Goal: Task Accomplishment & Management: Use online tool/utility

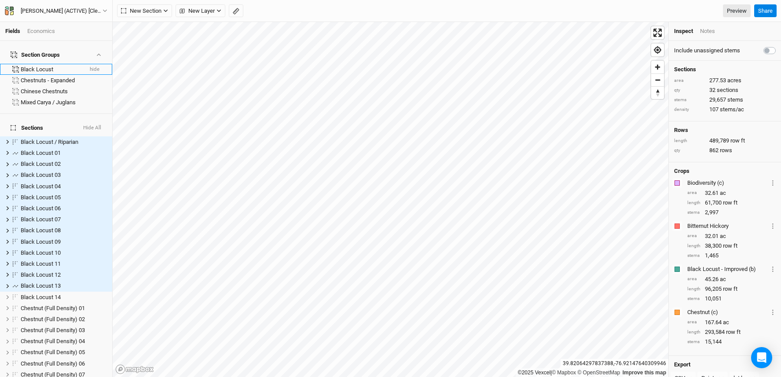
click at [40, 66] on div "Black Locust" at bounding box center [52, 69] width 62 height 7
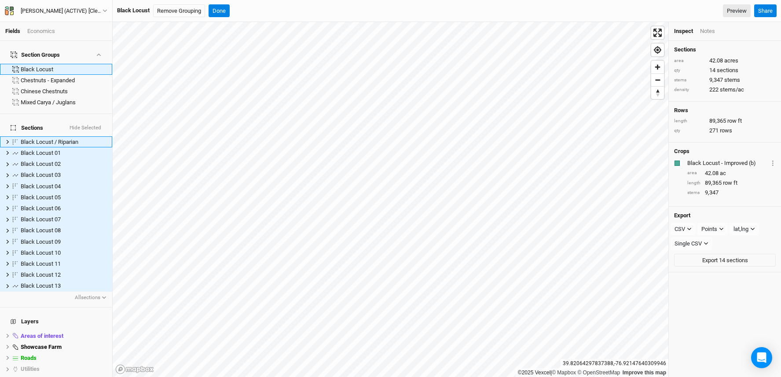
scroll to position [66, 0]
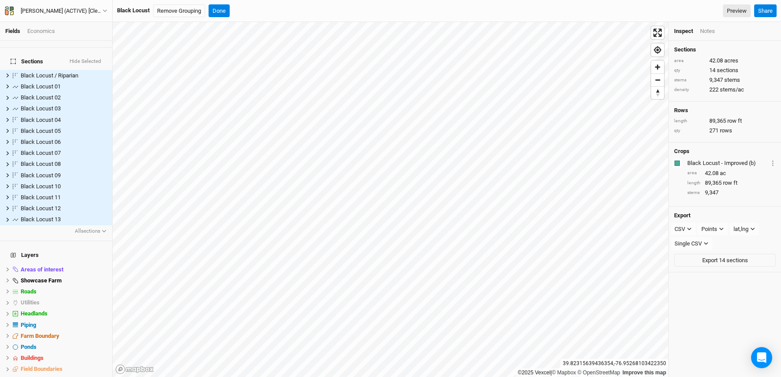
scroll to position [68, 0]
click at [223, 10] on button "Done" at bounding box center [219, 10] width 21 height 13
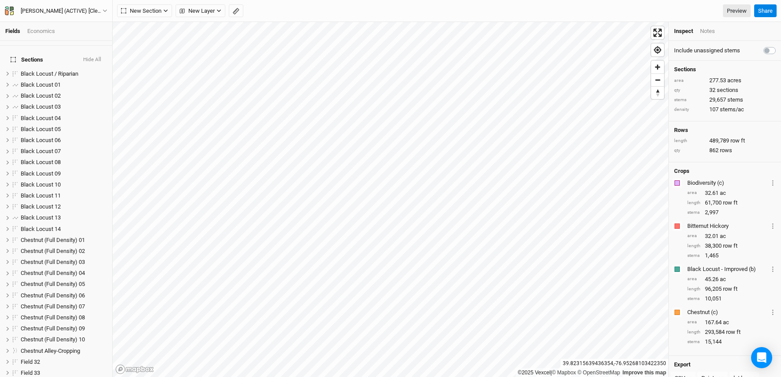
scroll to position [258, 0]
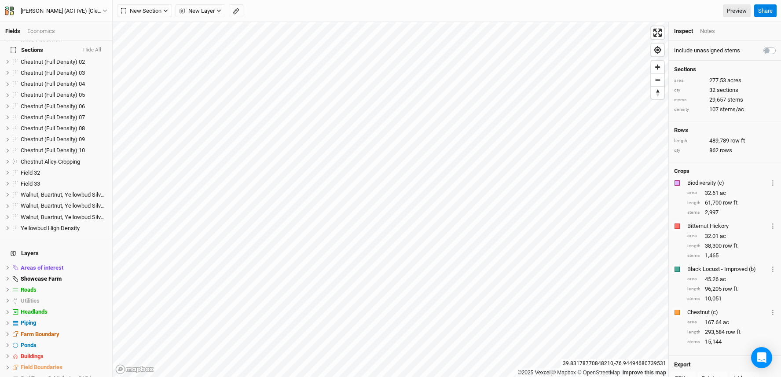
click at [52, 27] on div "Economics" at bounding box center [41, 31] width 28 height 8
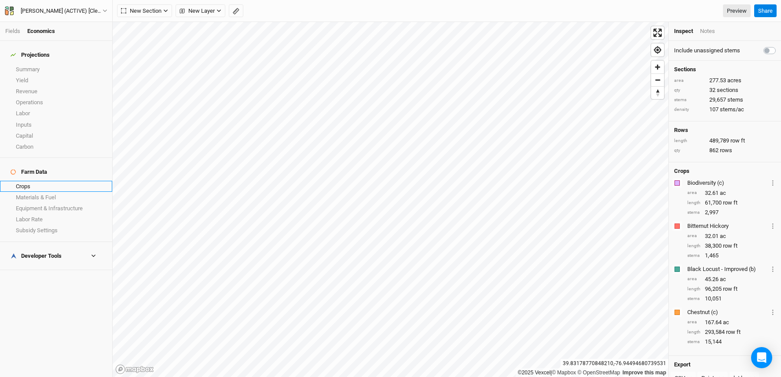
drag, startPoint x: 59, startPoint y: 172, endPoint x: 71, endPoint y: 177, distance: 13.7
click at [59, 181] on link "Crops" at bounding box center [56, 186] width 112 height 11
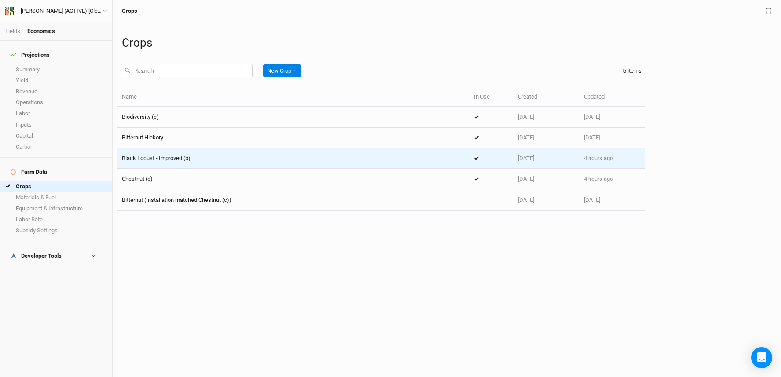
click at [199, 159] on div "Black Locust - Improved (b)" at bounding box center [293, 159] width 343 height 8
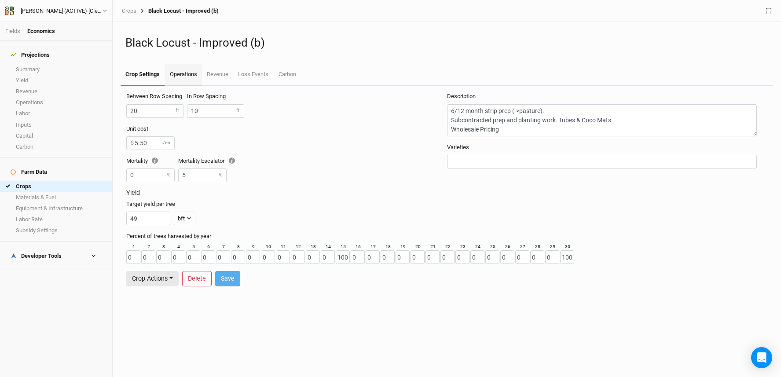
click at [184, 76] on link "Operations" at bounding box center [183, 75] width 37 height 22
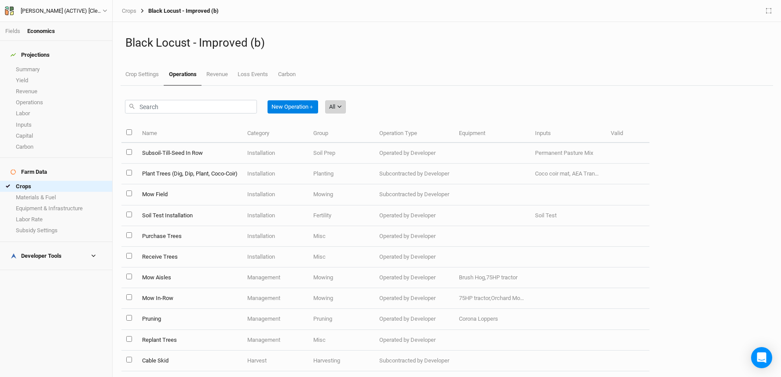
click at [338, 111] on button "All" at bounding box center [335, 106] width 21 height 13
click at [368, 167] on span "Management" at bounding box center [360, 166] width 42 height 10
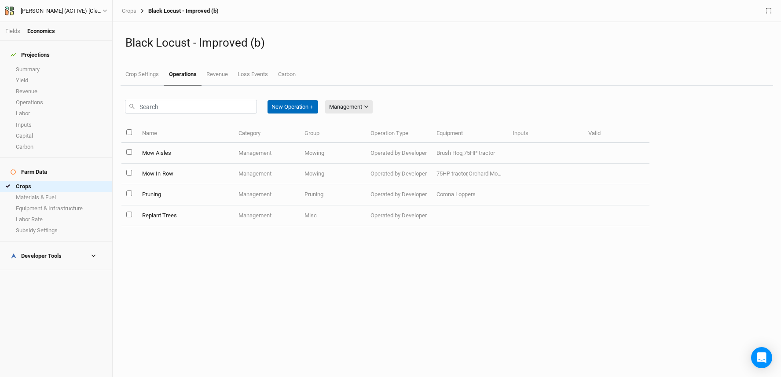
click at [292, 108] on button "New Operation ＋" at bounding box center [293, 106] width 51 height 13
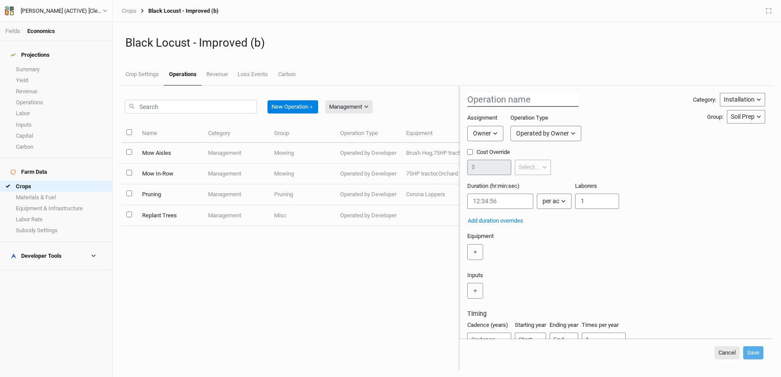
click at [490, 103] on input "text" at bounding box center [523, 100] width 111 height 14
type input "Apply Tricho"
click at [482, 136] on div "Owner" at bounding box center [482, 133] width 18 height 9
click at [488, 165] on span "Developer" at bounding box center [495, 167] width 33 height 10
click at [753, 359] on button "Save" at bounding box center [754, 352] width 20 height 13
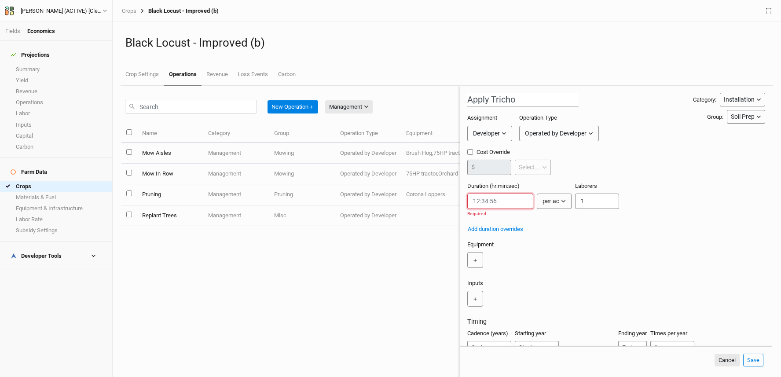
click at [494, 205] on input "string" at bounding box center [501, 201] width 66 height 15
click at [563, 206] on button "per ac" at bounding box center [554, 201] width 35 height 15
click at [569, 234] on span "per tree" at bounding box center [560, 234] width 25 height 10
click at [474, 203] on input "string" at bounding box center [501, 201] width 66 height 15
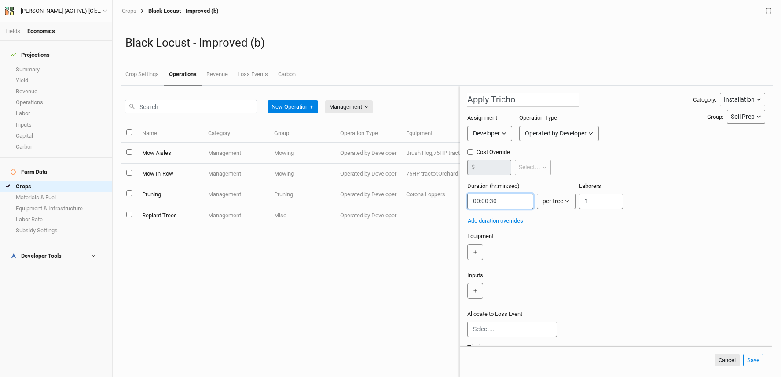
type input "00:00:30"
drag, startPoint x: 597, startPoint y: 204, endPoint x: 574, endPoint y: 201, distance: 23.1
click at [574, 201] on div "Duration (hr:min:sec) per tree per ac per tree per row ft per bft per event Lab…" at bounding box center [617, 199] width 298 height 34
type input "2"
click at [758, 360] on button "Save" at bounding box center [754, 360] width 20 height 13
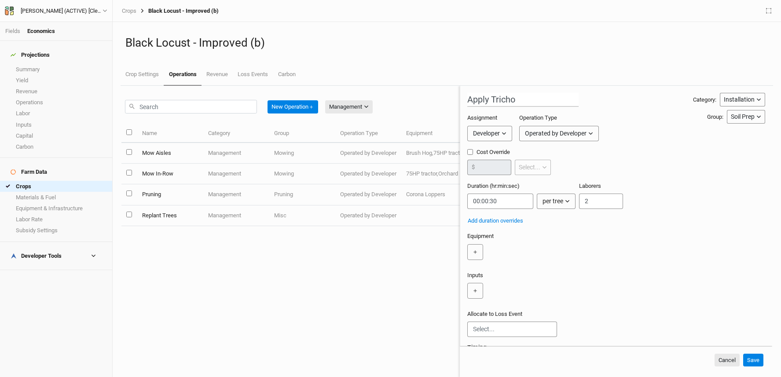
click at [757, 361] on button "Save" at bounding box center [754, 360] width 20 height 13
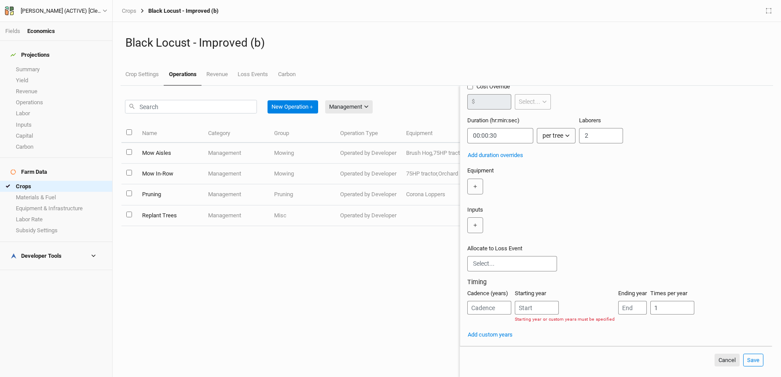
scroll to position [79, 0]
click at [487, 307] on input "number" at bounding box center [490, 308] width 44 height 14
click at [526, 309] on input "number" at bounding box center [537, 308] width 44 height 14
click at [503, 310] on input "number" at bounding box center [490, 308] width 44 height 14
click at [488, 309] on input "number" at bounding box center [490, 308] width 44 height 14
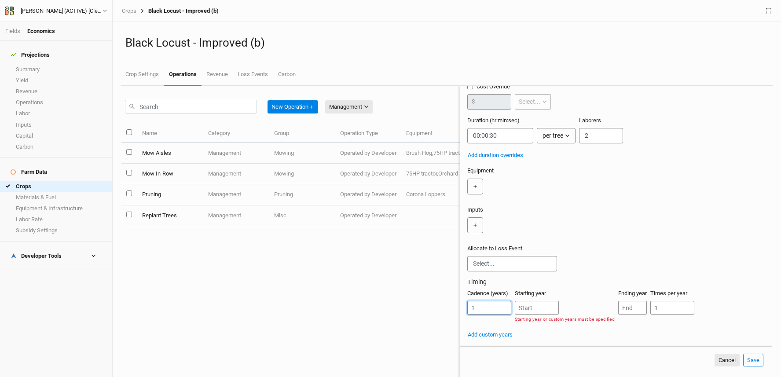
type input "1"
click at [526, 307] on input "number" at bounding box center [537, 308] width 44 height 14
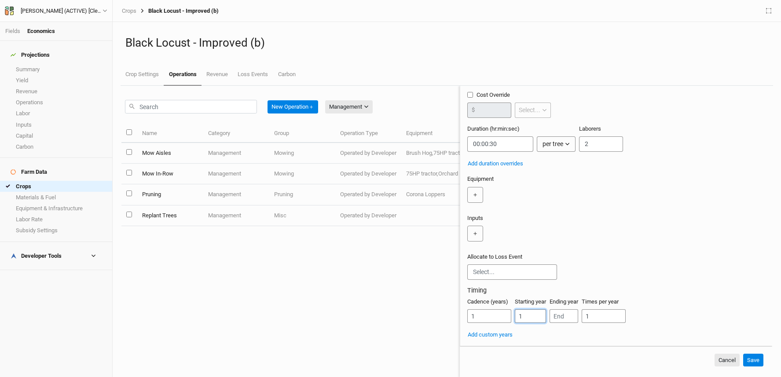
scroll to position [70, 0]
type input "1"
drag, startPoint x: 614, startPoint y: 319, endPoint x: 576, endPoint y: 317, distance: 37.5
click at [576, 317] on div "Cadence (years) 1 Starting year 1 Ending year Times per year 1" at bounding box center [617, 314] width 298 height 32
type input "2"
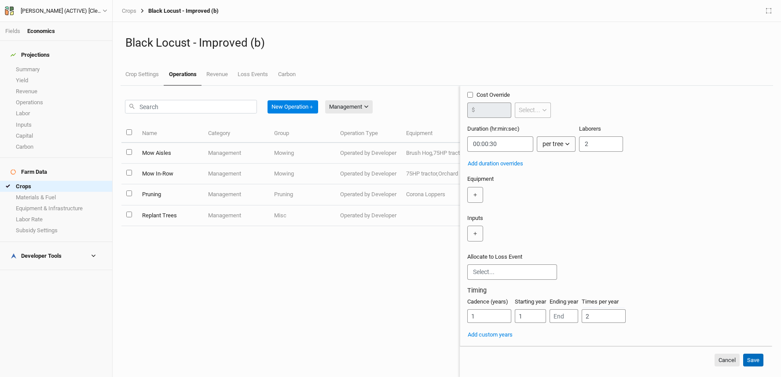
click at [754, 361] on button "Save" at bounding box center [754, 360] width 20 height 13
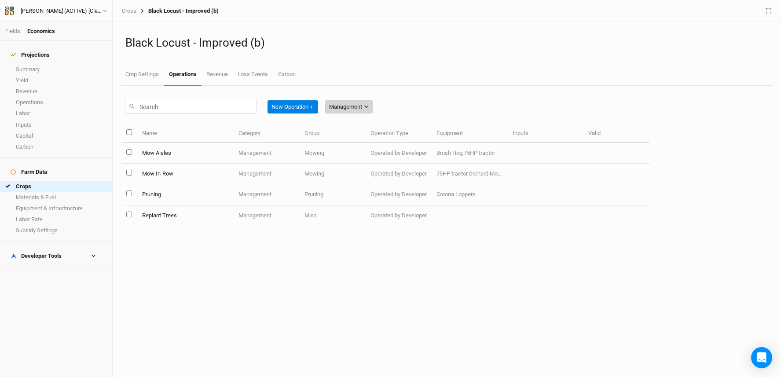
click at [369, 106] on icon "button" at bounding box center [366, 106] width 5 height 5
click at [363, 127] on button "All" at bounding box center [363, 125] width 70 height 14
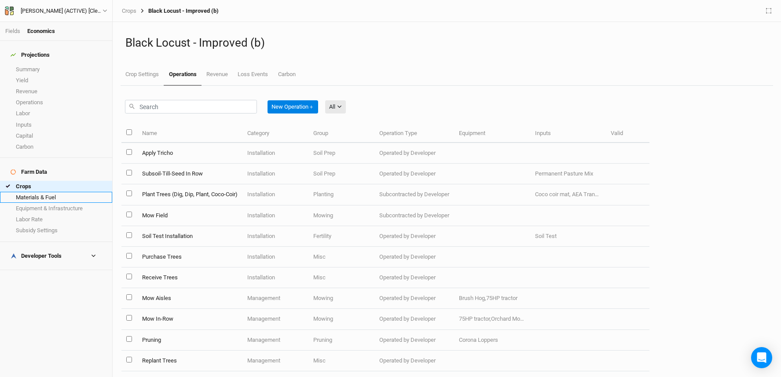
click at [39, 192] on link "Materials & Fuel" at bounding box center [56, 197] width 112 height 11
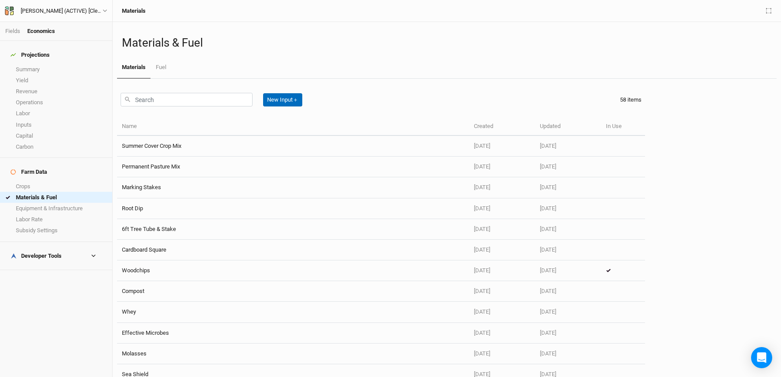
click at [285, 102] on button "New Input ＋" at bounding box center [282, 99] width 39 height 13
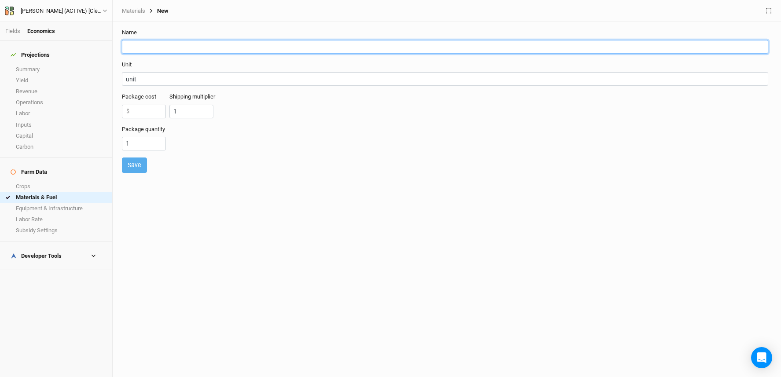
click at [175, 47] on input "text" at bounding box center [445, 47] width 647 height 14
type input "t"
type input "Tricho"
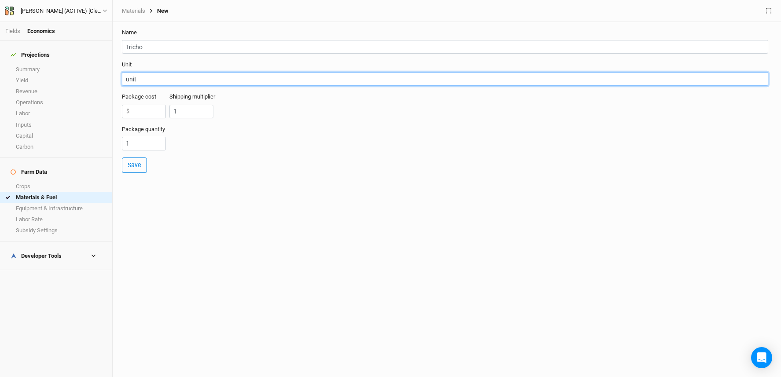
click at [179, 81] on input "unit" at bounding box center [445, 79] width 647 height 14
drag, startPoint x: 170, startPoint y: 82, endPoint x: 109, endPoint y: 74, distance: 61.7
click at [103, 76] on div "Fields Economics Projections Summary Yield Revenue Operations Labor Inputs Capi…" at bounding box center [390, 188] width 781 height 377
type input "gallon"
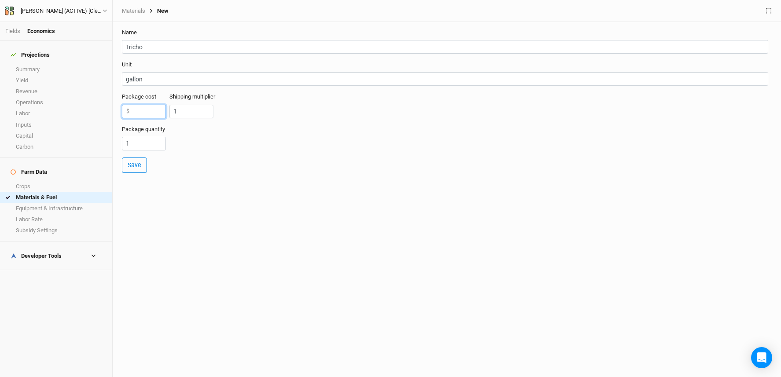
click at [145, 111] on input "number" at bounding box center [144, 112] width 44 height 14
type input "300"
click at [187, 111] on input "1" at bounding box center [191, 112] width 44 height 14
type input "1.5"
click at [144, 143] on input "1" at bounding box center [144, 144] width 44 height 14
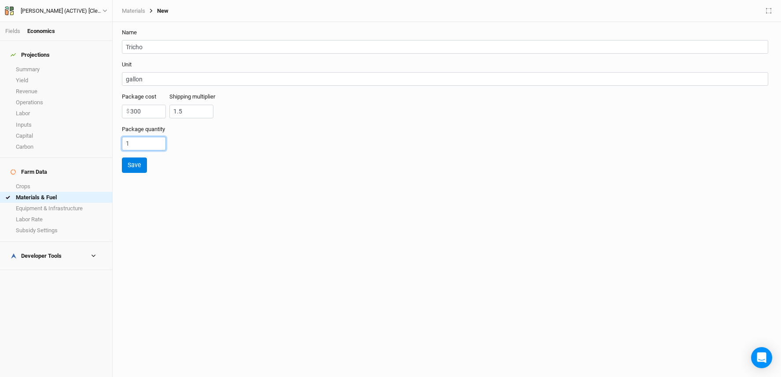
drag, startPoint x: 143, startPoint y: 143, endPoint x: 117, endPoint y: 143, distance: 26.4
click at [117, 143] on form "Name Tricho Unit gallon Package cost 300 $ Shipping multiplier 1.5 Package quan…" at bounding box center [447, 101] width 660 height 158
type input "25"
drag, startPoint x: 135, startPoint y: 145, endPoint x: 130, endPoint y: 144, distance: 4.5
click at [130, 144] on input "25" at bounding box center [144, 144] width 44 height 14
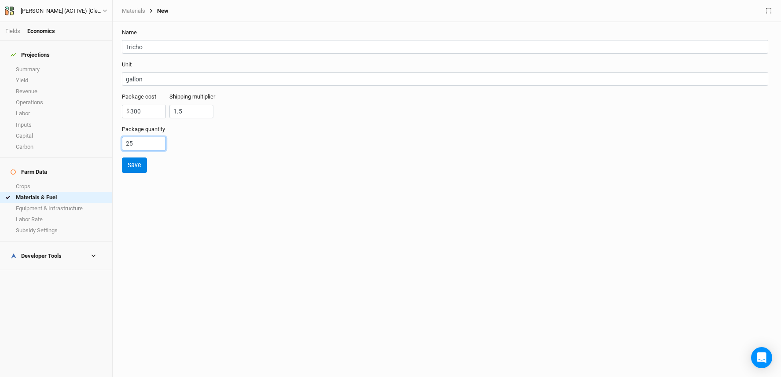
click at [143, 144] on input "25" at bounding box center [144, 144] width 44 height 14
click at [131, 143] on input "25" at bounding box center [144, 144] width 44 height 14
click at [128, 145] on input "25" at bounding box center [144, 144] width 44 height 14
click at [140, 143] on input "25" at bounding box center [144, 144] width 44 height 14
drag, startPoint x: 140, startPoint y: 145, endPoint x: 120, endPoint y: 146, distance: 20.3
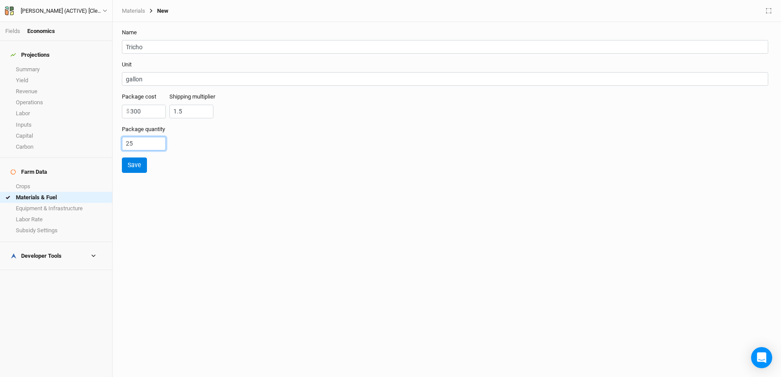
click at [120, 146] on form "Name Tricho Unit gallon Package cost 300 $ Shipping multiplier 1.5 Package quan…" at bounding box center [447, 101] width 660 height 158
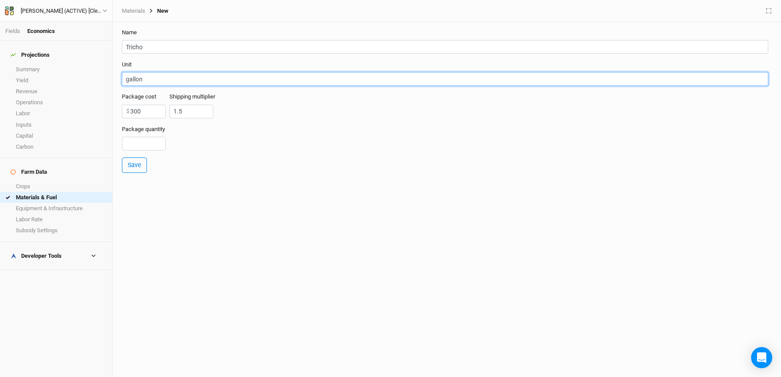
click at [160, 77] on input "gallon" at bounding box center [445, 79] width 647 height 14
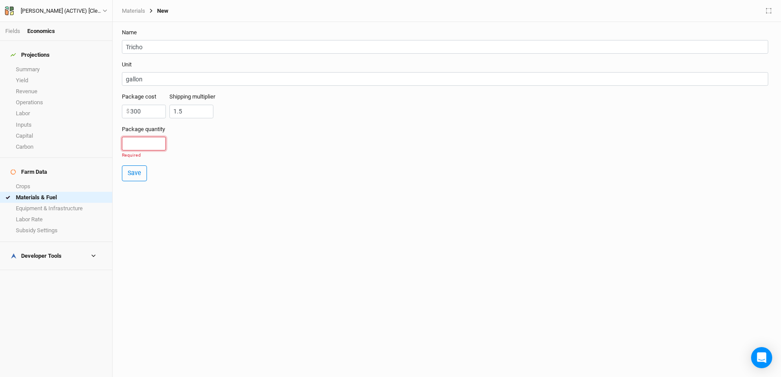
click at [138, 141] on input "number" at bounding box center [144, 144] width 44 height 14
type input "2"
drag, startPoint x: 147, startPoint y: 143, endPoint x: 111, endPoint y: 142, distance: 36.1
click at [111, 142] on div "Fields Economics Projections Summary Yield Revenue Operations Labor Inputs Capi…" at bounding box center [390, 188] width 781 height 377
click at [151, 145] on input "2" at bounding box center [144, 144] width 44 height 14
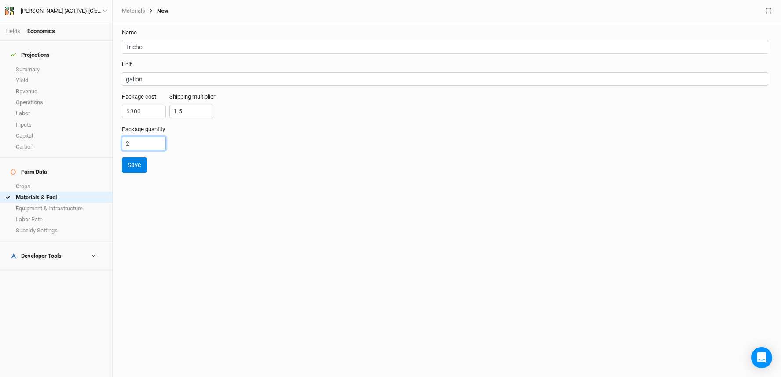
click at [151, 146] on input "2" at bounding box center [144, 144] width 44 height 14
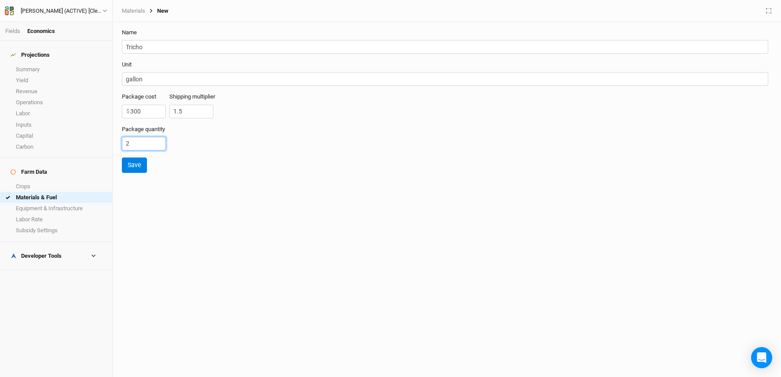
click at [151, 146] on input "2" at bounding box center [144, 144] width 44 height 14
click at [151, 145] on input "2" at bounding box center [144, 144] width 44 height 14
type input "2"
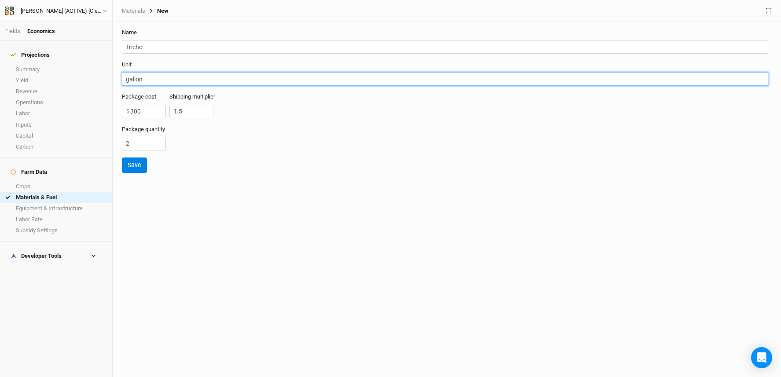
drag, startPoint x: 144, startPoint y: 85, endPoint x: 111, endPoint y: 80, distance: 34.2
click at [111, 80] on div "Fields Economics Projections Summary Yield Revenue Operations Labor Inputs Capi…" at bounding box center [390, 188] width 781 height 377
type input "h"
type input "gallon"
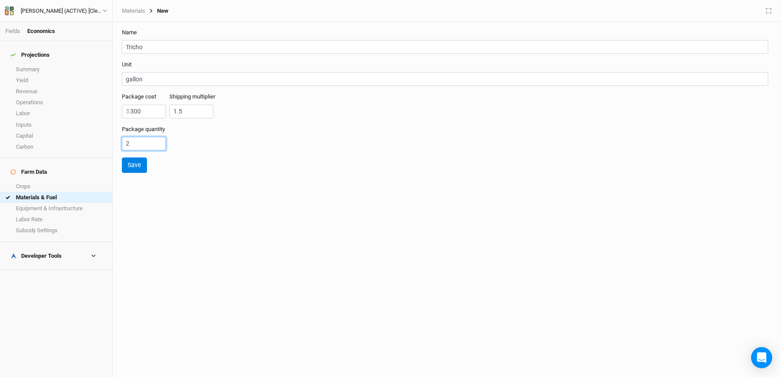
drag, startPoint x: 140, startPoint y: 145, endPoint x: 115, endPoint y: 143, distance: 25.2
click at [115, 143] on div "Name Tricho Unit gallon Package cost 300 $ Shipping multiplier 1.5 Package quan…" at bounding box center [447, 199] width 669 height 355
click at [145, 143] on input "2" at bounding box center [144, 144] width 44 height 14
drag, startPoint x: 146, startPoint y: 143, endPoint x: 107, endPoint y: 141, distance: 38.3
click at [92, 141] on div "Fields Economics Projections Summary Yield Revenue Operations Labor Inputs Capi…" at bounding box center [390, 188] width 781 height 377
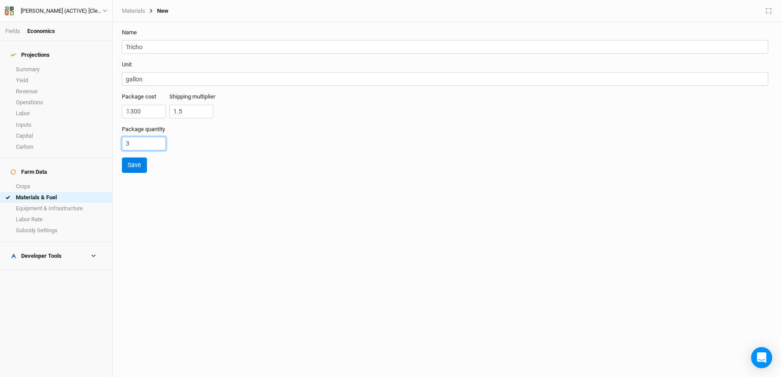
type input "3"
drag, startPoint x: 138, startPoint y: 143, endPoint x: 97, endPoint y: 151, distance: 42.2
click at [97, 151] on div "Fields Economics Projections Summary Yield Revenue Operations Labor Inputs Capi…" at bounding box center [390, 188] width 781 height 377
drag, startPoint x: 131, startPoint y: 140, endPoint x: 116, endPoint y: 141, distance: 15.4
click at [116, 141] on div "Name Tricho Unit gallon Package cost 300 $ Shipping multiplier 1.5 Package quan…" at bounding box center [447, 199] width 669 height 355
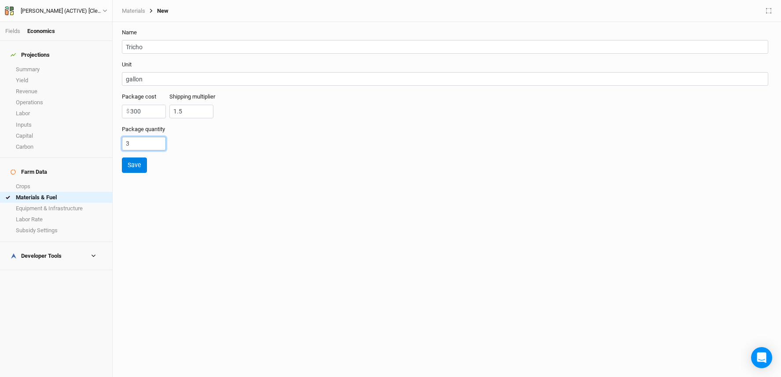
drag, startPoint x: 134, startPoint y: 144, endPoint x: 125, endPoint y: 144, distance: 8.8
click at [125, 144] on input "3" at bounding box center [144, 144] width 44 height 14
click at [199, 183] on div "Name Tricho Unit gallon Package cost 300 $ Shipping multiplier 1.5 Package quan…" at bounding box center [447, 199] width 669 height 355
click at [139, 166] on button "Save" at bounding box center [134, 165] width 25 height 15
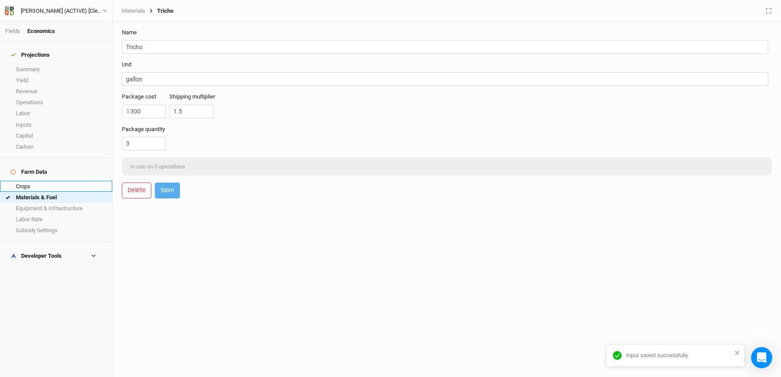
click at [51, 181] on link "Crops" at bounding box center [56, 186] width 112 height 11
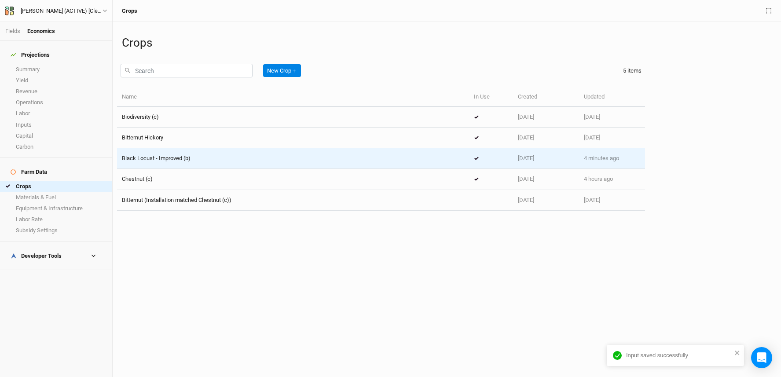
click at [189, 158] on span "Black Locust - Improved (b)" at bounding box center [156, 158] width 69 height 7
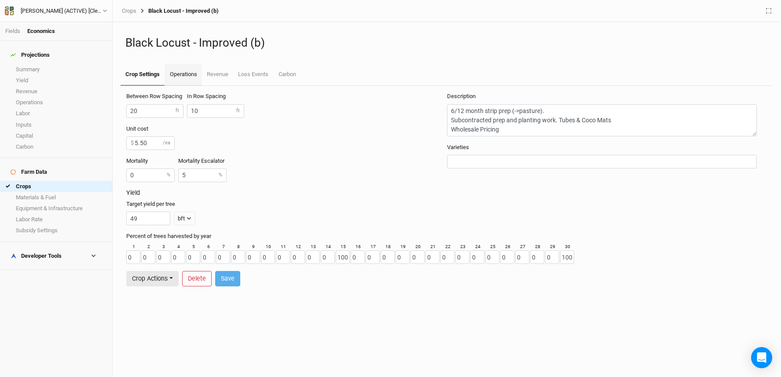
click at [191, 78] on link "Operations" at bounding box center [183, 75] width 37 height 22
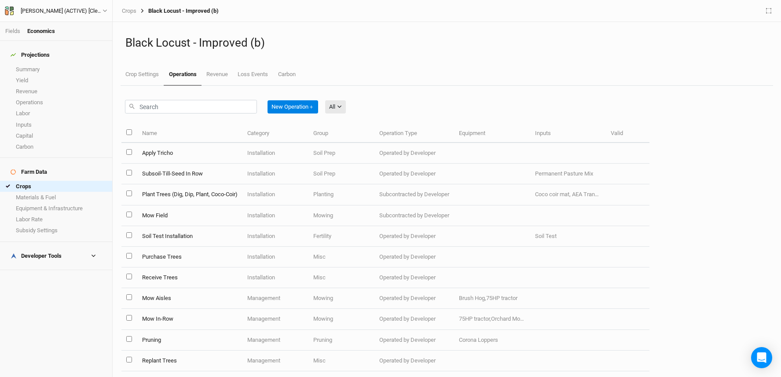
click at [165, 152] on td "Apply Tricho" at bounding box center [189, 153] width 105 height 21
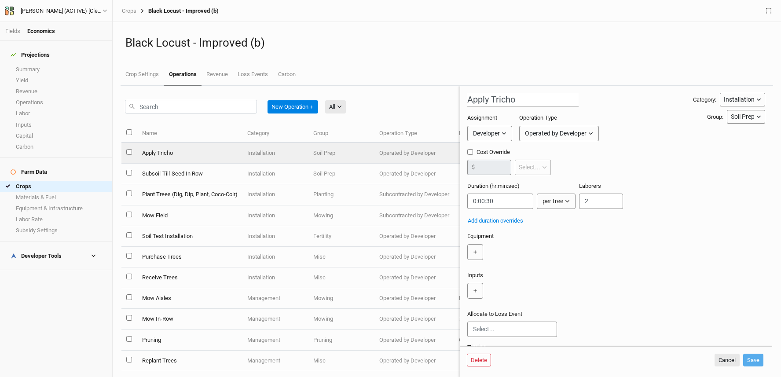
click at [741, 98] on div "Installation" at bounding box center [739, 99] width 31 height 9
click at [749, 132] on span "Management" at bounding box center [741, 132] width 42 height 10
click at [747, 116] on div "Soil Prep" at bounding box center [743, 116] width 24 height 9
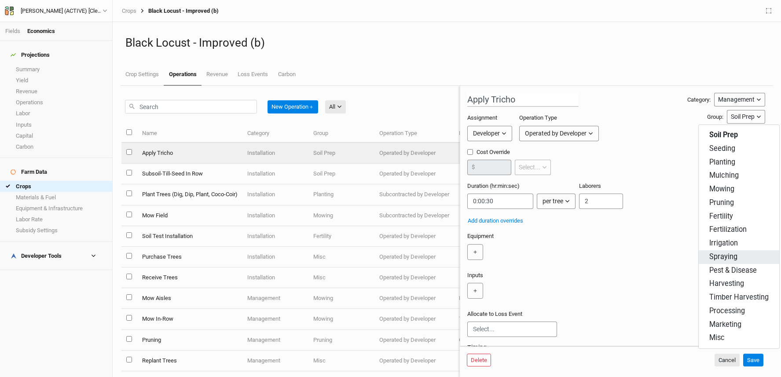
click at [733, 258] on span "Spraying" at bounding box center [724, 257] width 28 height 10
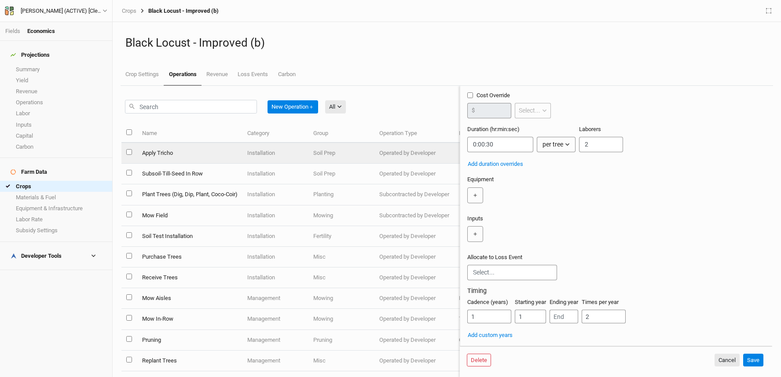
scroll to position [57, 0]
click at [584, 146] on input "2" at bounding box center [601, 143] width 44 height 15
drag, startPoint x: 602, startPoint y: 143, endPoint x: 583, endPoint y: 145, distance: 19.5
click at [583, 145] on input "2" at bounding box center [601, 143] width 44 height 15
type input "1"
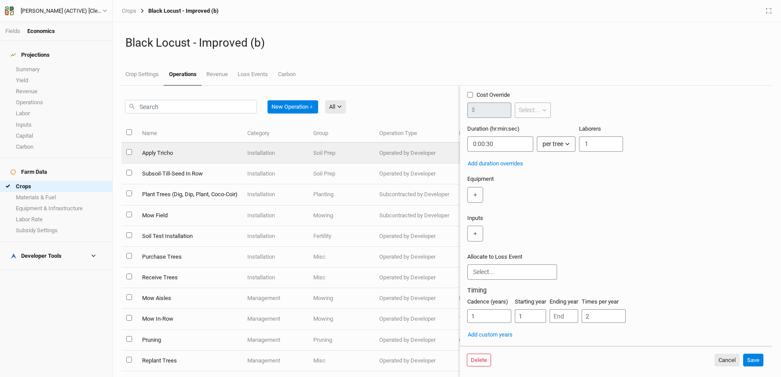
click at [519, 198] on div "＋" at bounding box center [615, 195] width 295 height 16
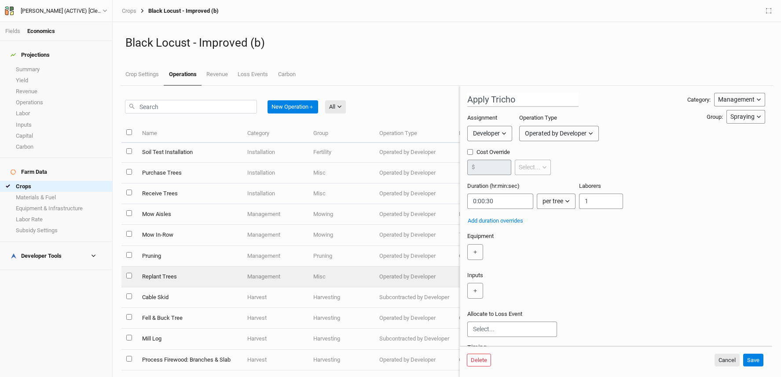
scroll to position [91, 0]
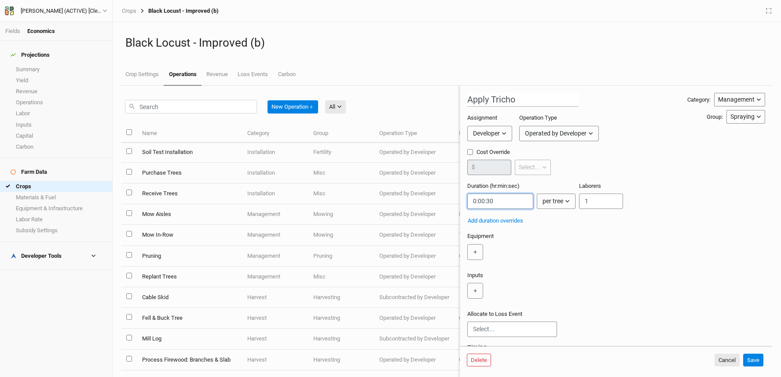
drag, startPoint x: 502, startPoint y: 200, endPoint x: 467, endPoint y: 201, distance: 35.2
click at [458, 200] on div "New Operation ＋ All All Harvest Installation Management Name Category Group Ope…" at bounding box center [447, 231] width 651 height 291
paste input "0:00:00.600"
type input "0:00:00.600"
click at [555, 200] on div "per tree" at bounding box center [553, 201] width 21 height 9
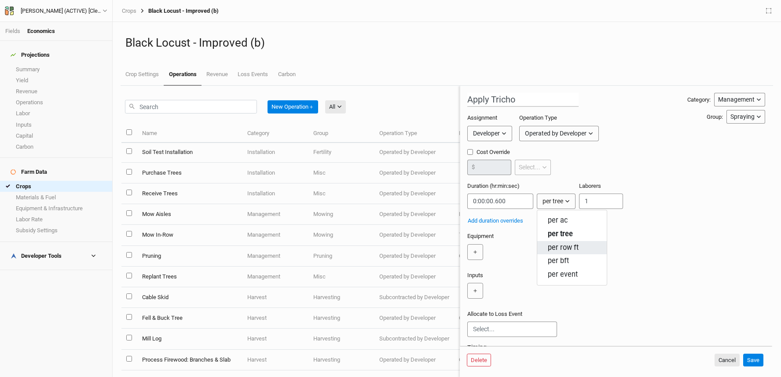
click at [567, 243] on span "per row ft" at bounding box center [563, 248] width 31 height 10
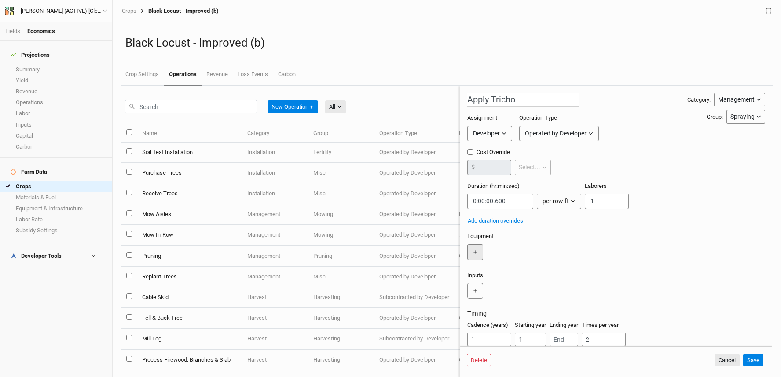
click at [472, 252] on button "＋" at bounding box center [476, 252] width 16 height 16
click at [498, 246] on input "text" at bounding box center [498, 252] width 61 height 16
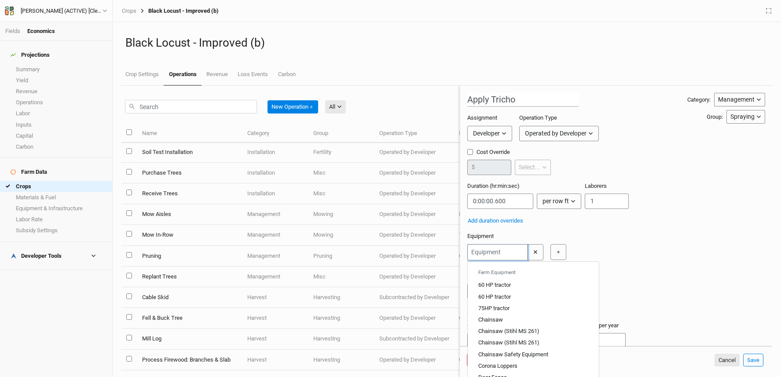
type input "7"
type input "75HP tractor"
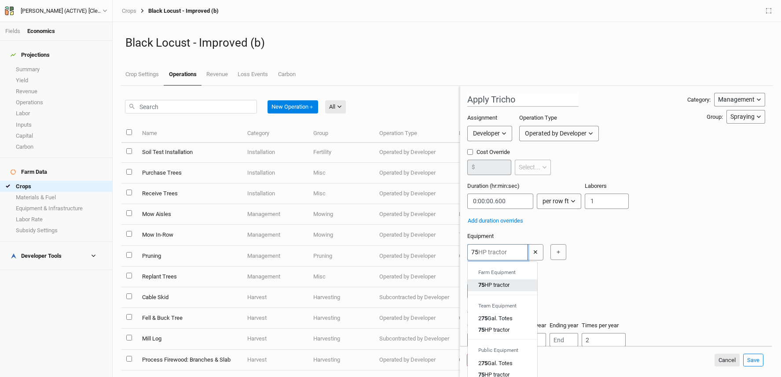
click at [492, 284] on div "75 HP tractor" at bounding box center [494, 285] width 31 height 8
type input "75HP tractor"
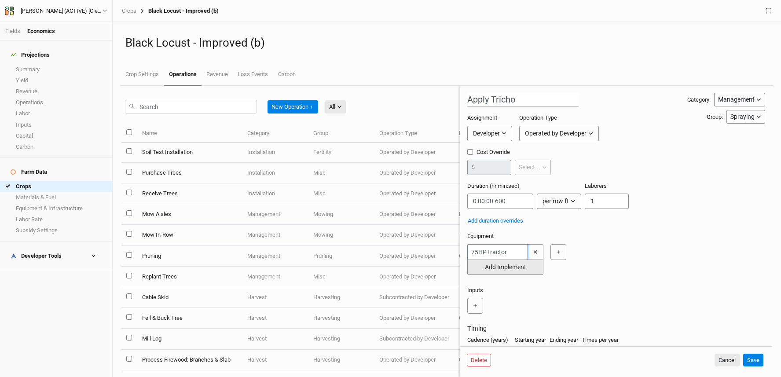
type input "75HP tractor"
click at [497, 270] on button "Add Implement" at bounding box center [506, 267] width 76 height 15
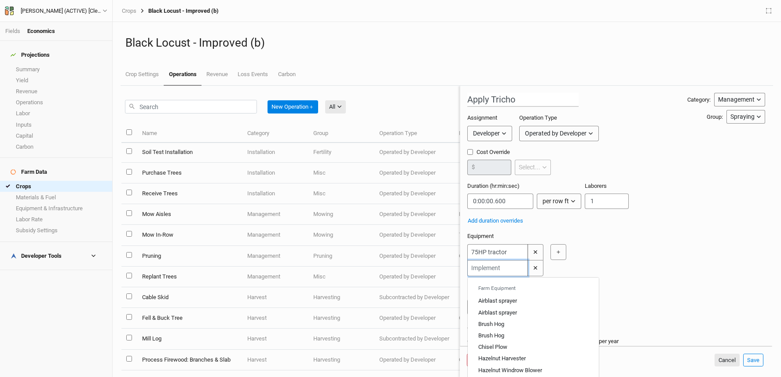
click at [496, 269] on input "text" at bounding box center [498, 268] width 61 height 16
type input "a"
type input "airblast sprayer"
click at [498, 300] on div "A irbl a st spr a yer" at bounding box center [498, 301] width 39 height 8
type input "Airblast sprayer"
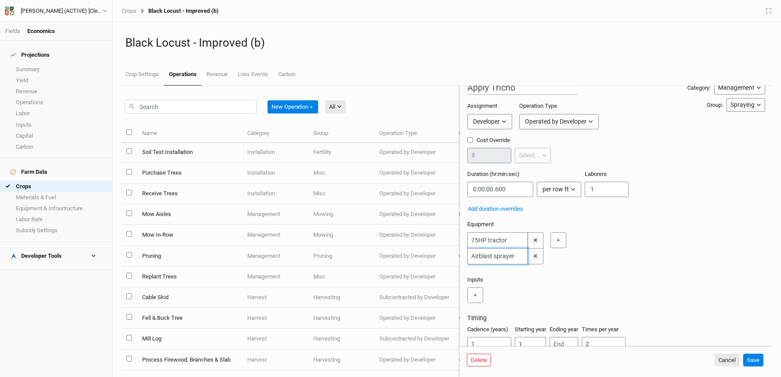
scroll to position [53, 0]
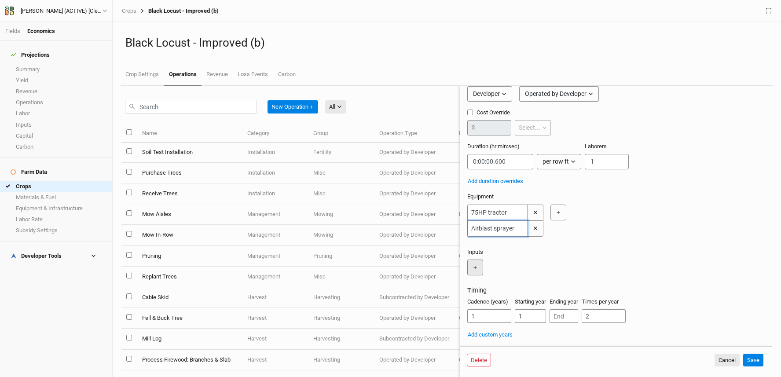
type input "Airblast sprayer"
click at [471, 260] on button "＋" at bounding box center [476, 268] width 16 height 16
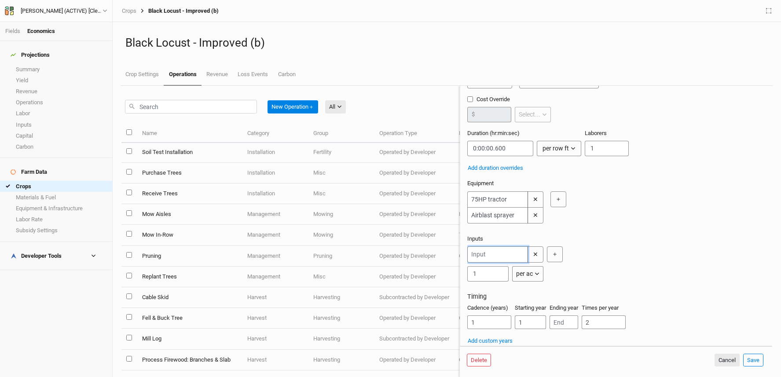
click at [493, 263] on input "text" at bounding box center [498, 255] width 61 height 16
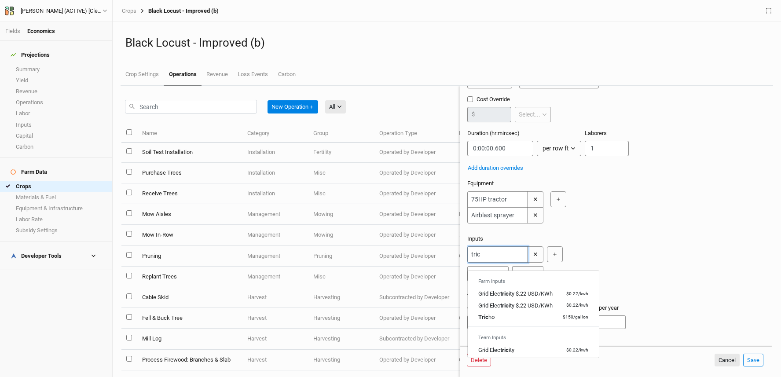
type input "trich"
type input "tricho"
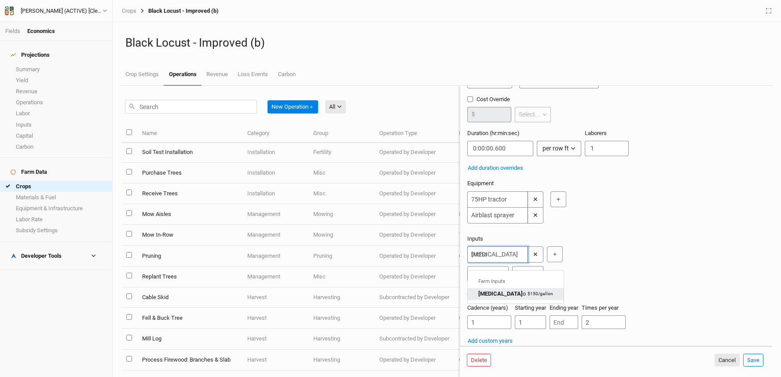
click at [492, 293] on div "Trich o" at bounding box center [503, 294] width 48 height 8
type input "Tricho"
click at [486, 281] on input "1" at bounding box center [488, 273] width 41 height 15
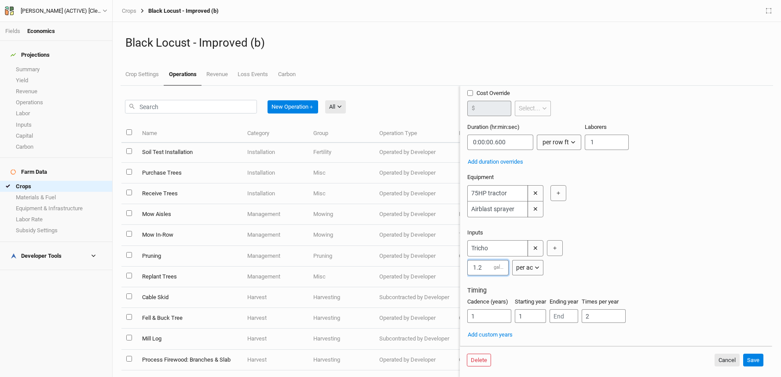
scroll to position [70, 0]
type input "1.2"
click at [565, 317] on input "number" at bounding box center [564, 316] width 29 height 14
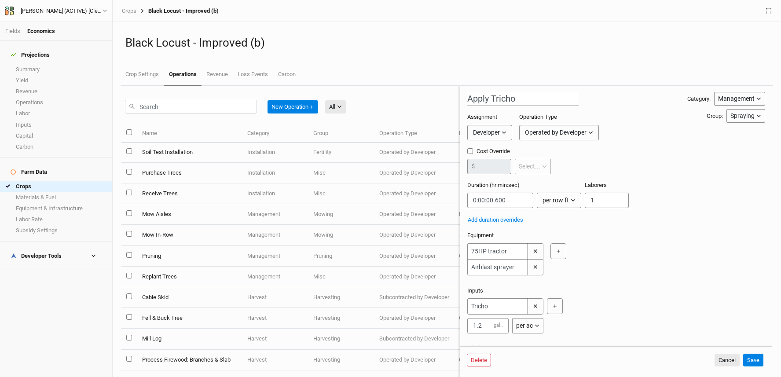
scroll to position [0, 0]
type input "2"
click at [748, 361] on button "Save" at bounding box center [754, 360] width 20 height 13
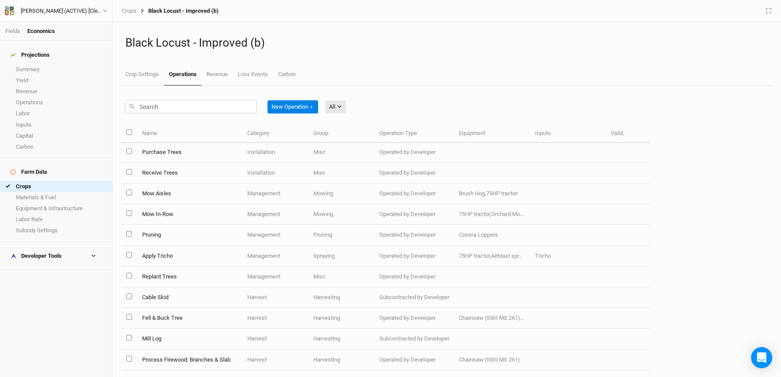
scroll to position [70, 0]
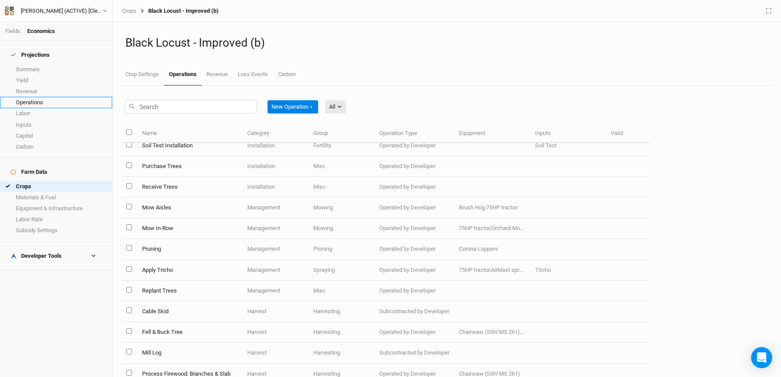
click at [49, 99] on link "Operations" at bounding box center [56, 102] width 112 height 11
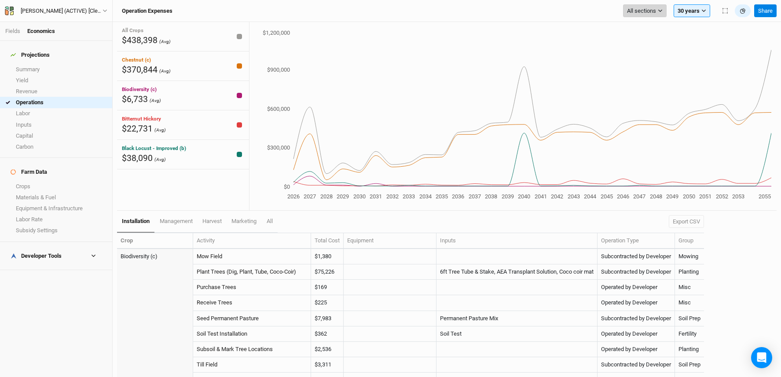
click at [640, 11] on span "All sections" at bounding box center [641, 11] width 29 height 9
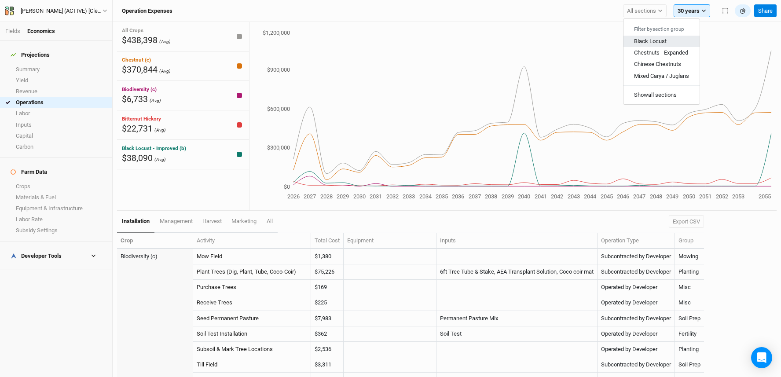
click at [645, 39] on span "Black Locust" at bounding box center [650, 41] width 33 height 7
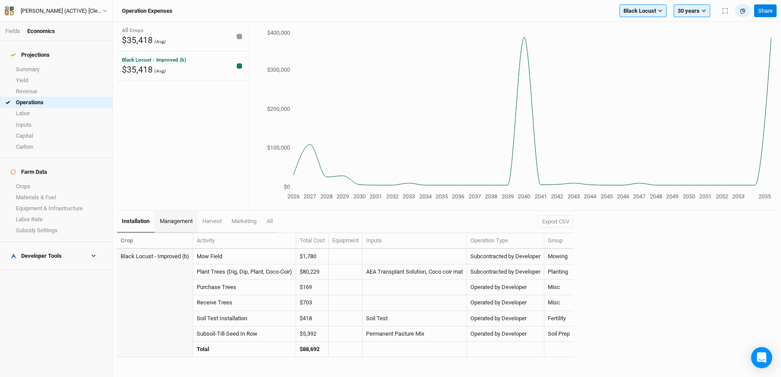
click at [172, 221] on span "management" at bounding box center [176, 221] width 33 height 7
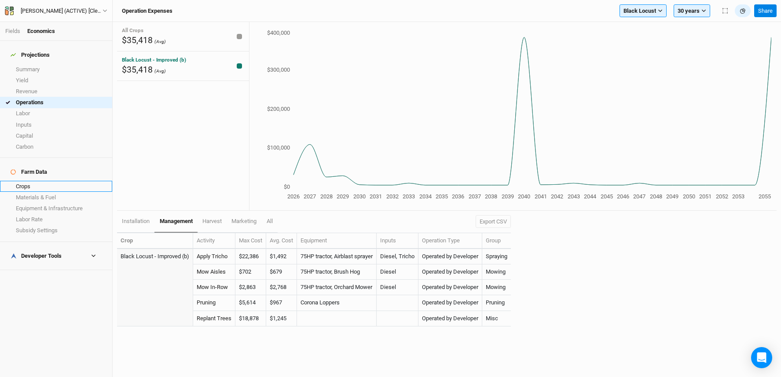
click at [42, 181] on link "Crops" at bounding box center [56, 186] width 112 height 11
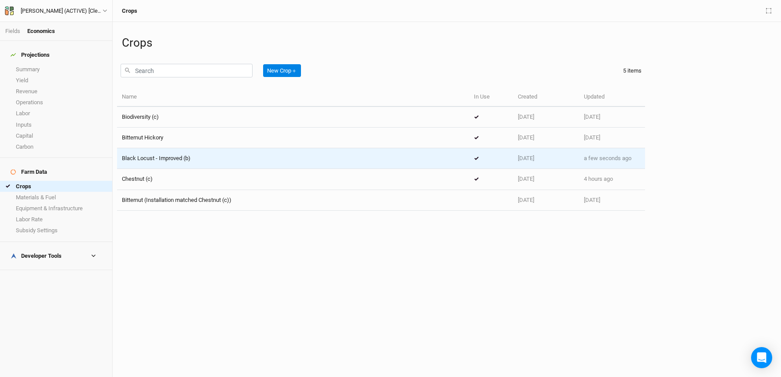
click at [201, 162] on div "Black Locust - Improved (b)" at bounding box center [293, 159] width 343 height 8
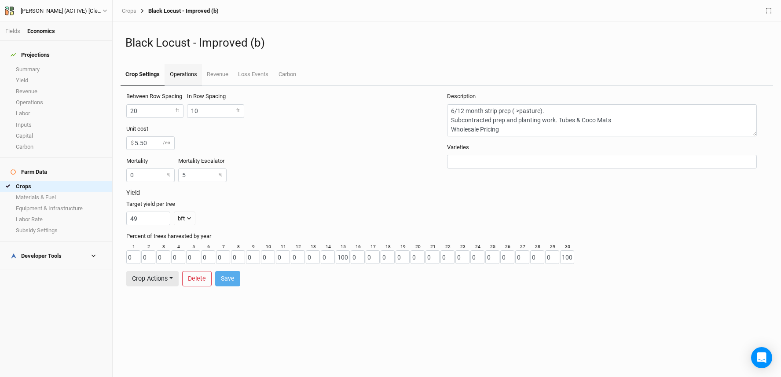
click at [188, 76] on link "Operations" at bounding box center [183, 75] width 37 height 22
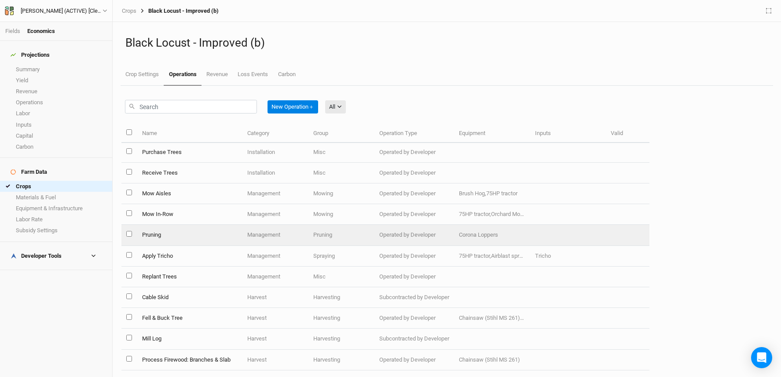
scroll to position [91, 0]
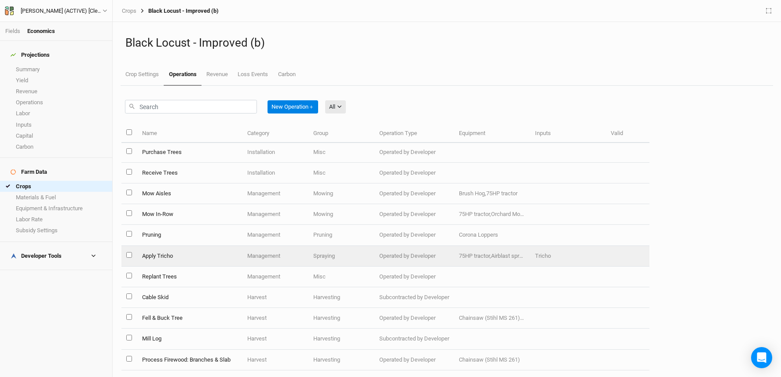
click at [177, 248] on td "Apply Tricho" at bounding box center [189, 256] width 105 height 21
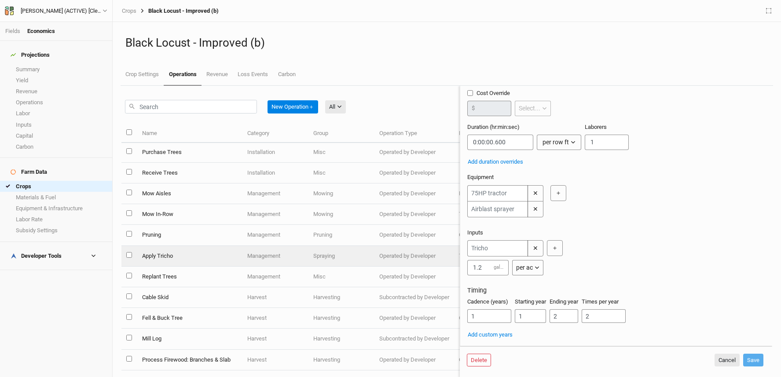
scroll to position [72, 0]
drag, startPoint x: 567, startPoint y: 317, endPoint x: 539, endPoint y: 312, distance: 27.8
click at [539, 312] on div "Cadence (years) 1 Starting year 1 Ending year 2 Times per year 2" at bounding box center [617, 314] width 298 height 32
type input "1"
click at [748, 357] on button "Save" at bounding box center [754, 360] width 20 height 13
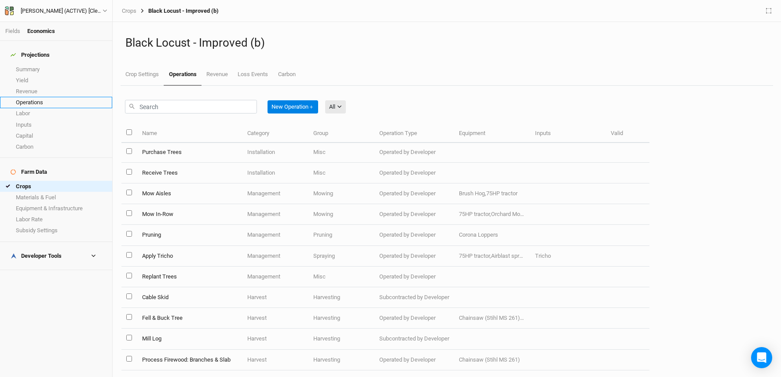
click at [32, 97] on link "Operations" at bounding box center [56, 102] width 112 height 11
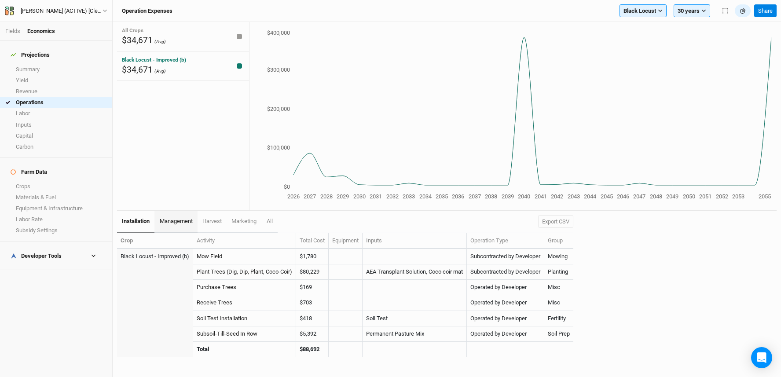
click at [167, 216] on link "management" at bounding box center [176, 222] width 43 height 22
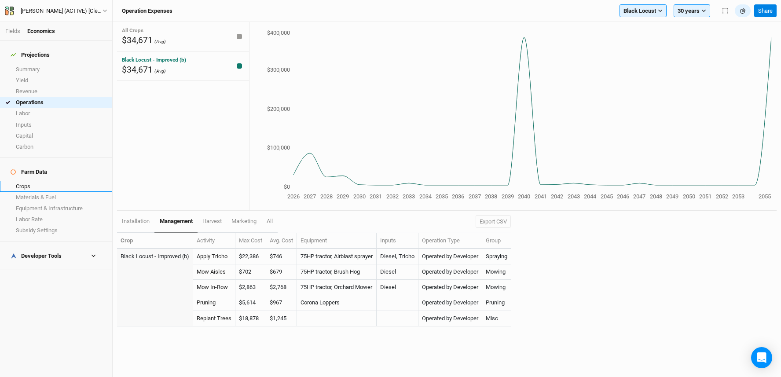
click at [28, 181] on link "Crops" at bounding box center [56, 186] width 112 height 11
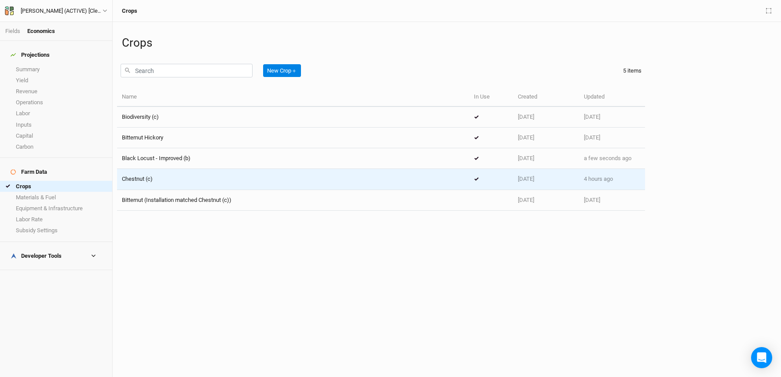
click at [220, 182] on div "Chestnut (c)" at bounding box center [293, 179] width 343 height 8
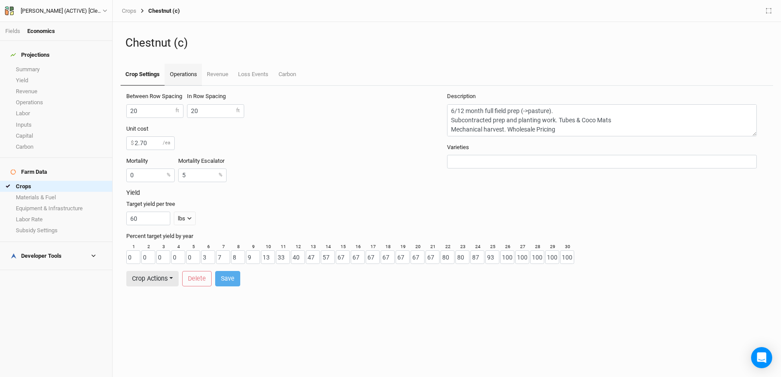
click at [179, 69] on link "Operations" at bounding box center [183, 75] width 37 height 22
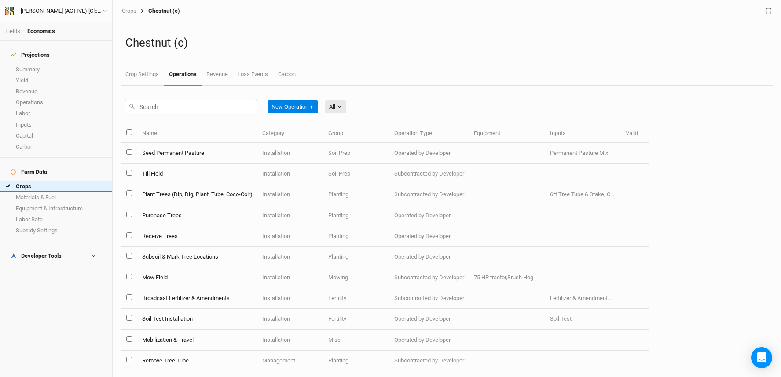
click at [36, 181] on link "Crops" at bounding box center [56, 186] width 112 height 11
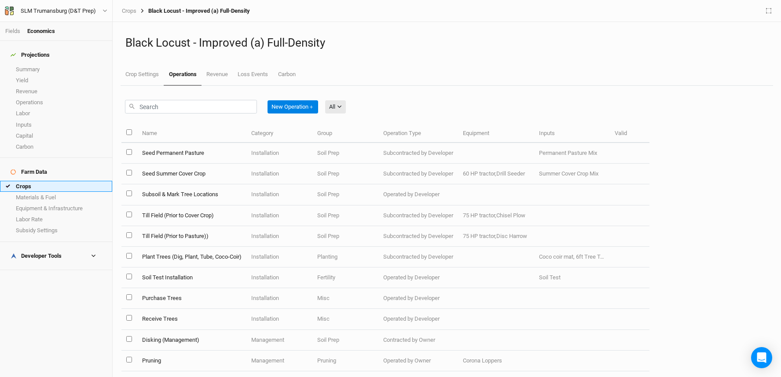
click at [41, 181] on link "Crops" at bounding box center [56, 186] width 112 height 11
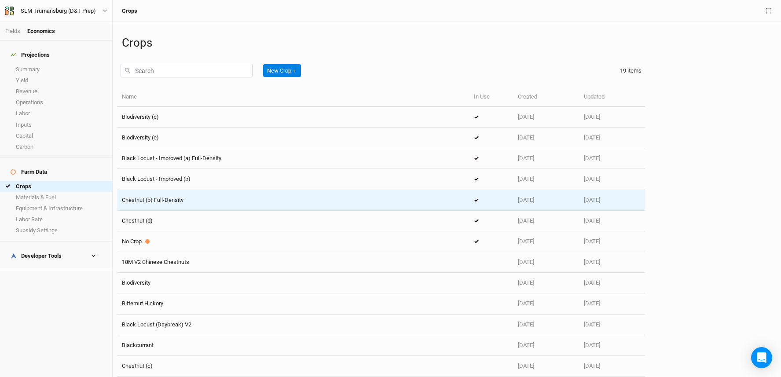
click at [163, 197] on span "Chestnut (b) Full-Density" at bounding box center [153, 200] width 62 height 7
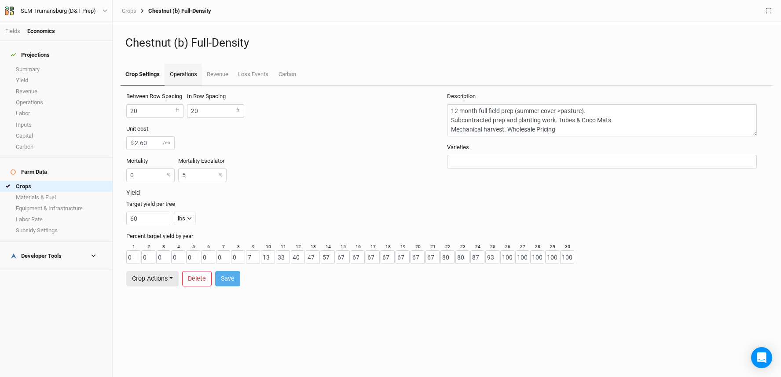
click at [187, 79] on link "Operations" at bounding box center [183, 75] width 37 height 22
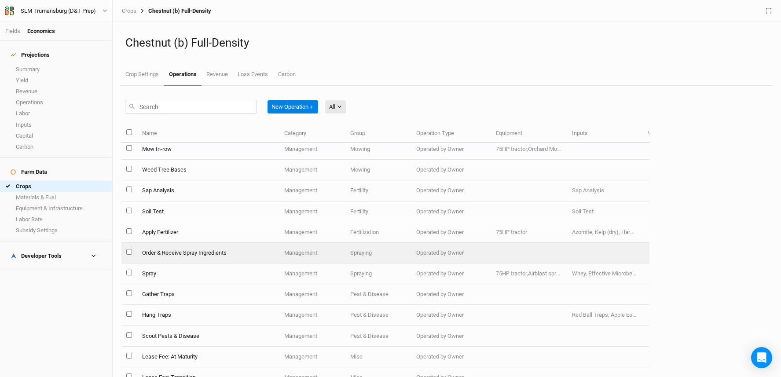
scroll to position [387, 0]
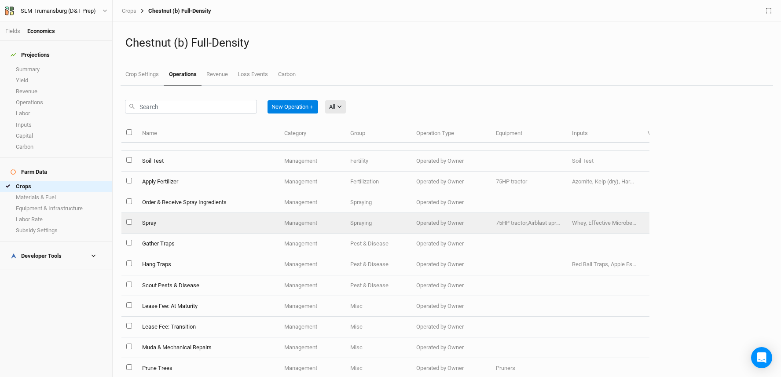
click at [169, 225] on td "Spray" at bounding box center [208, 223] width 142 height 21
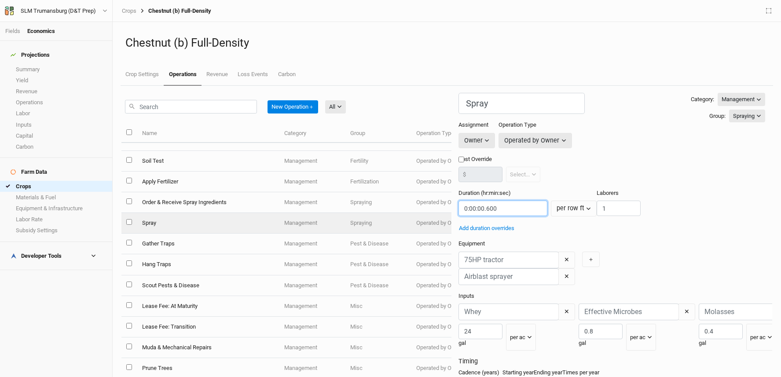
drag, startPoint x: 517, startPoint y: 199, endPoint x: 457, endPoint y: 195, distance: 60.9
click at [457, 195] on div "New Operation ＋ All All Harvest Installation Management Marketing Name Category…" at bounding box center [447, 231] width 651 height 291
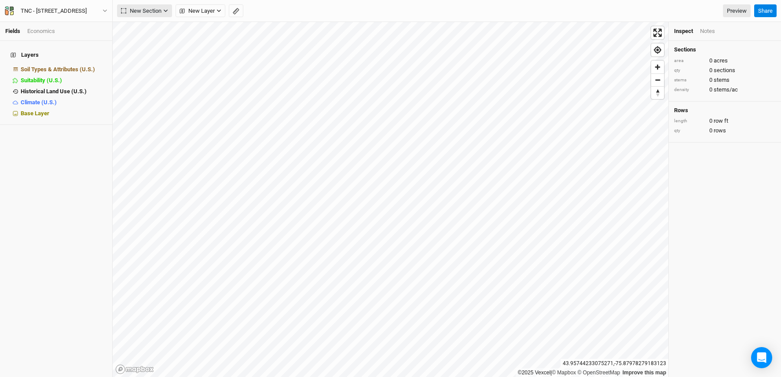
click at [147, 11] on span "New Section" at bounding box center [141, 11] width 41 height 9
click at [151, 24] on button "Grid" at bounding box center [153, 29] width 70 height 14
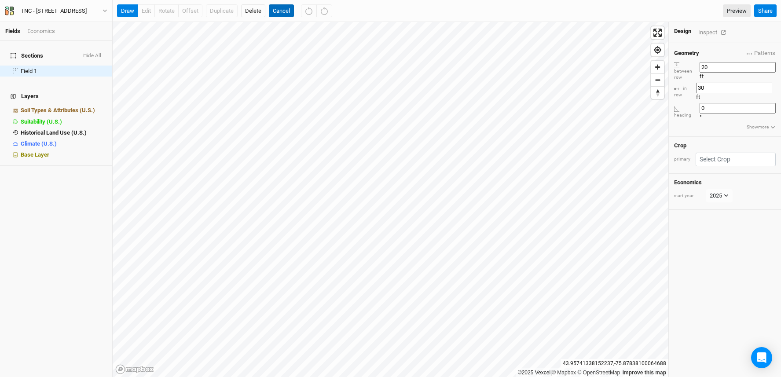
click at [281, 7] on button "Cancel" at bounding box center [281, 10] width 25 height 13
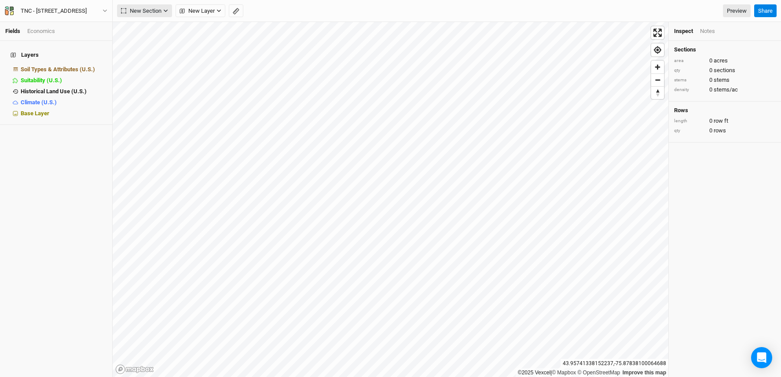
drag, startPoint x: 153, startPoint y: 10, endPoint x: 165, endPoint y: 15, distance: 13.2
click at [153, 10] on span "New Section" at bounding box center [141, 11] width 41 height 9
click at [167, 25] on button "Grid" at bounding box center [153, 29] width 70 height 14
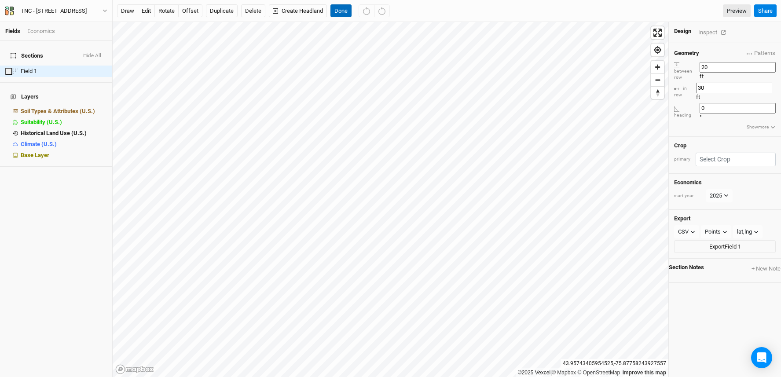
click at [343, 10] on button "Done" at bounding box center [341, 10] width 21 height 13
drag, startPoint x: 259, startPoint y: 6, endPoint x: 282, endPoint y: 8, distance: 23.0
click at [259, 6] on button "Delete" at bounding box center [253, 10] width 24 height 13
click at [268, 11] on button "Confirm" at bounding box center [259, 10] width 27 height 13
